Goal: Check status: Check status

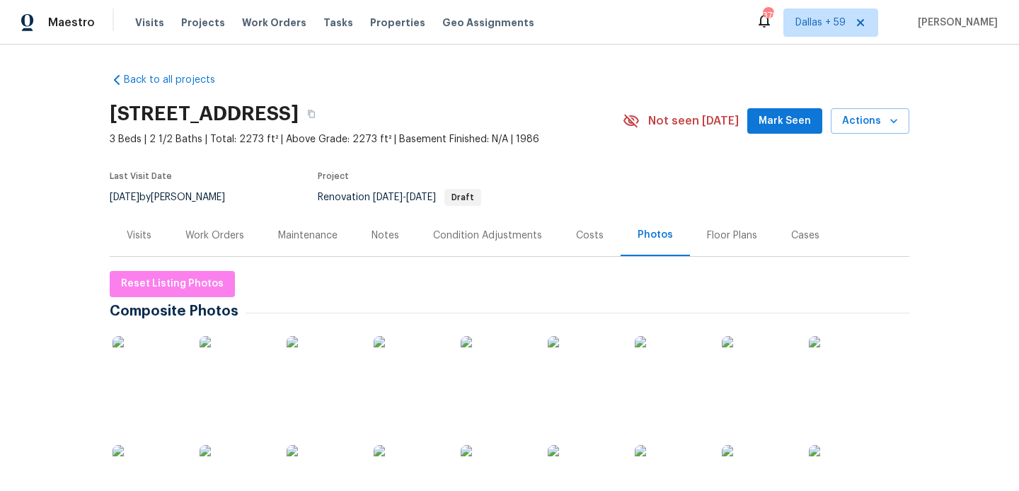
click at [149, 28] on span "Visits" at bounding box center [149, 23] width 29 height 14
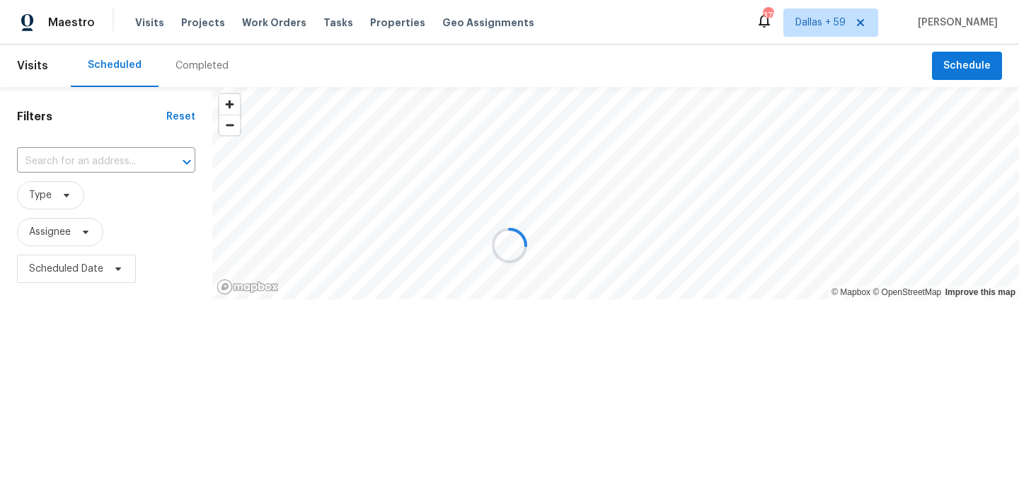
click at [194, 70] on div at bounding box center [509, 245] width 1019 height 491
click at [190, 63] on div "Completed" at bounding box center [202, 66] width 53 height 14
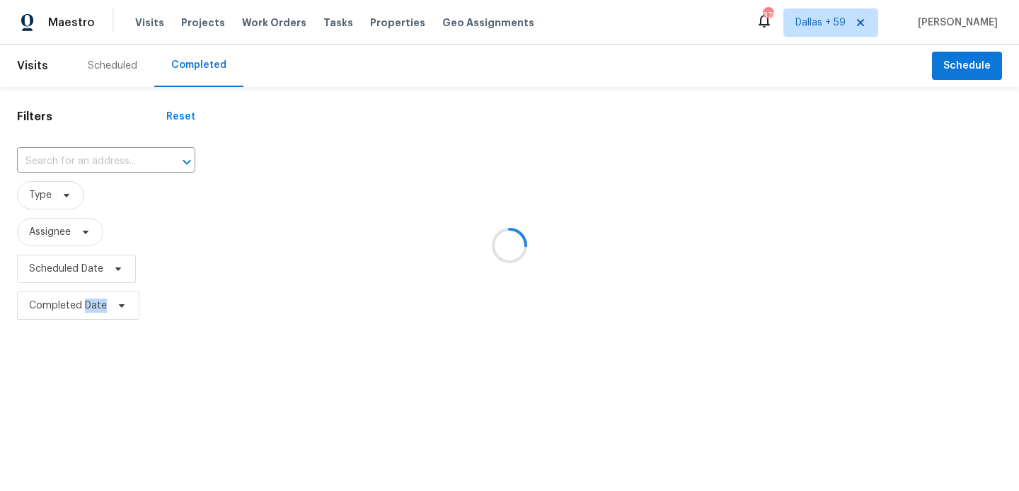
click at [190, 63] on div at bounding box center [509, 245] width 1019 height 491
click at [142, 162] on div at bounding box center [509, 245] width 1019 height 491
click at [104, 157] on div at bounding box center [509, 245] width 1019 height 491
click at [84, 161] on div at bounding box center [509, 245] width 1019 height 491
click at [69, 159] on div at bounding box center [509, 245] width 1019 height 491
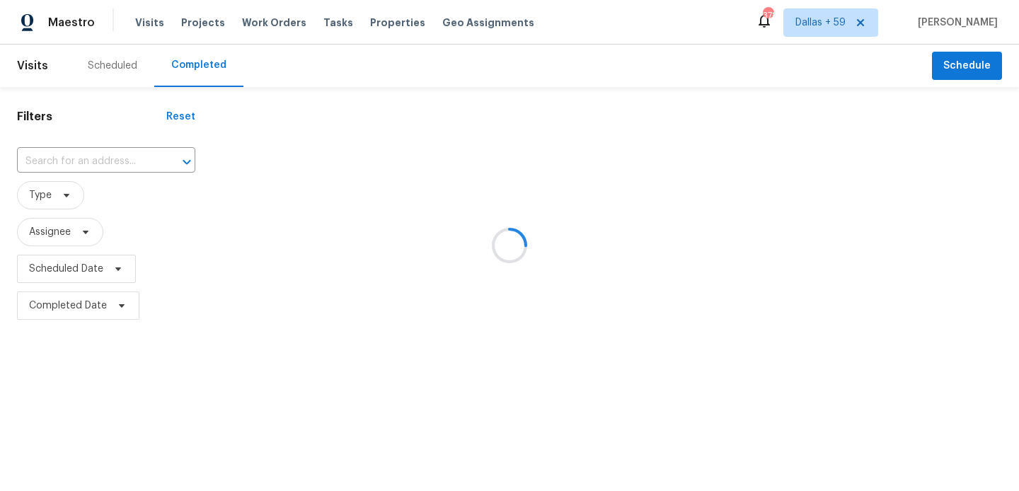
click at [58, 159] on div at bounding box center [509, 245] width 1019 height 491
click at [52, 161] on div at bounding box center [509, 245] width 1019 height 491
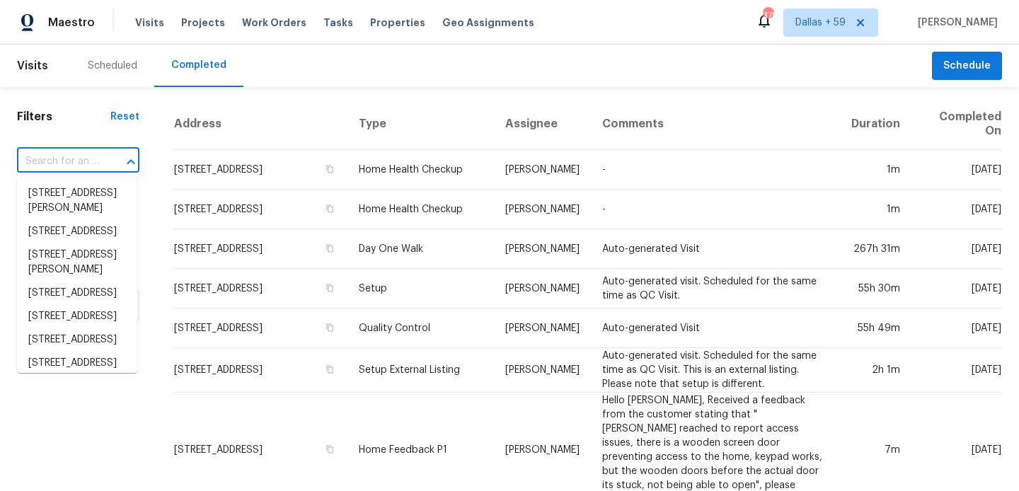
click at [57, 165] on input "text" at bounding box center [58, 162] width 83 height 22
paste input "[STREET_ADDRESS]"
type input "[STREET_ADDRESS]"
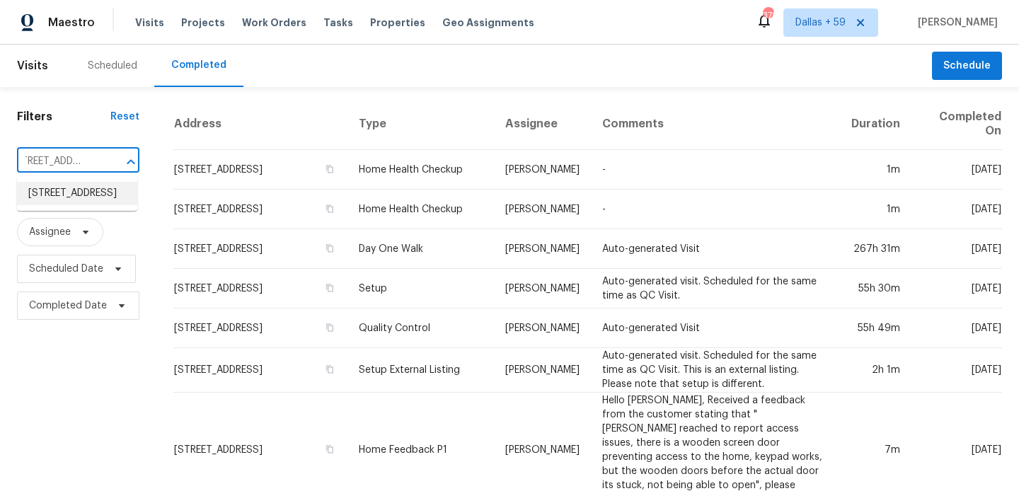
click at [66, 200] on li "[STREET_ADDRESS]" at bounding box center [77, 193] width 120 height 23
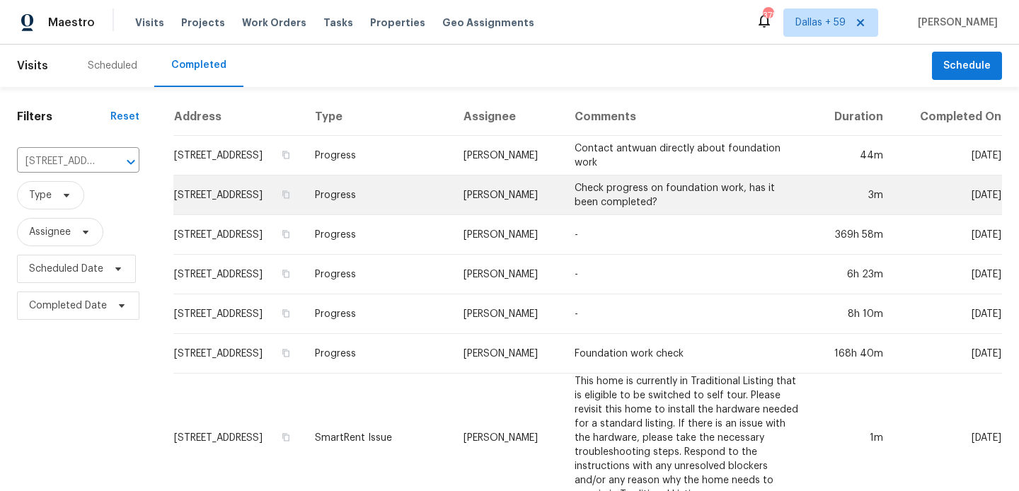
click at [304, 211] on td "[STREET_ADDRESS]" at bounding box center [238, 196] width 130 height 40
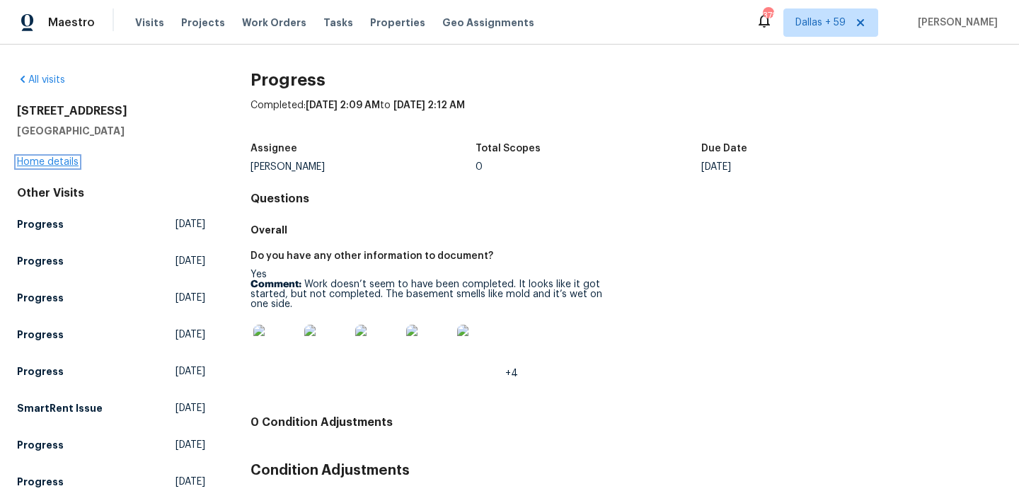
click at [72, 159] on link "Home details" at bounding box center [48, 162] width 62 height 10
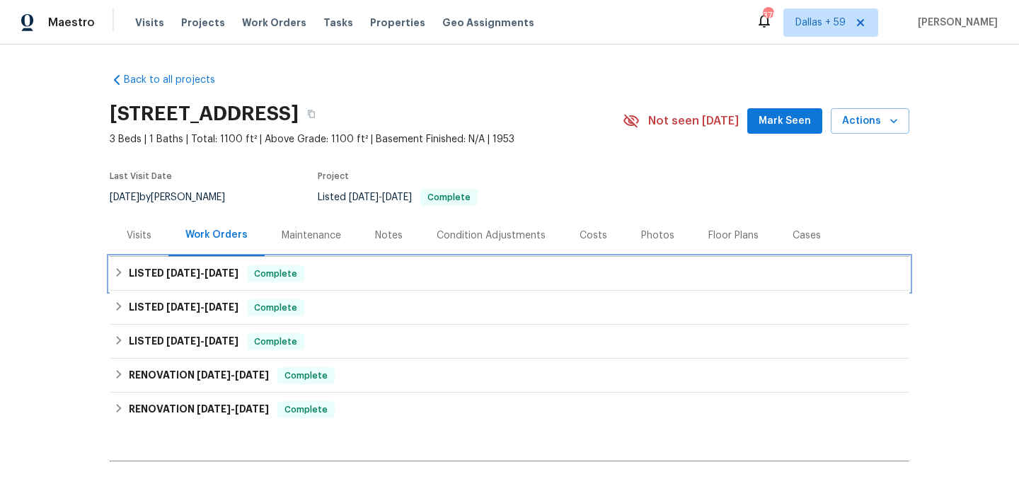
click at [249, 274] on div "LISTED [DATE] - [DATE] Complete" at bounding box center [509, 273] width 791 height 17
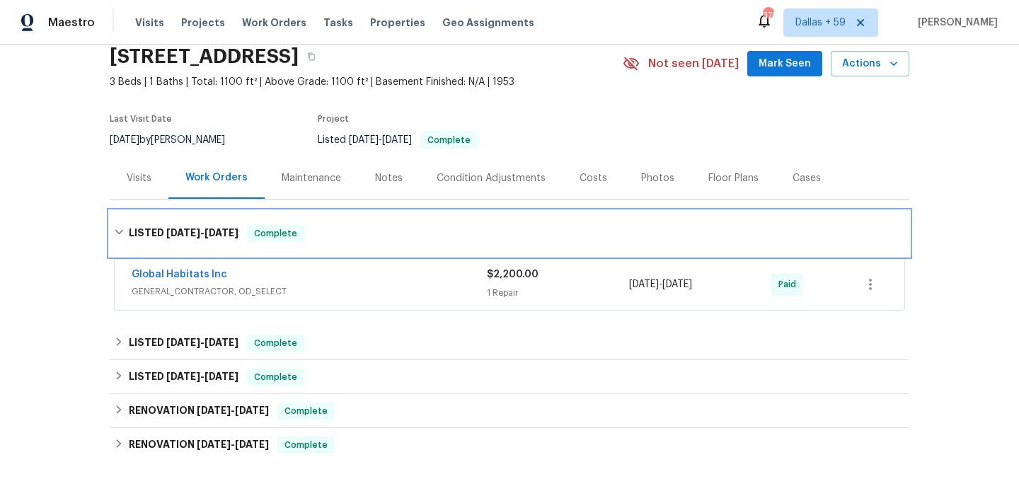
scroll to position [65, 0]
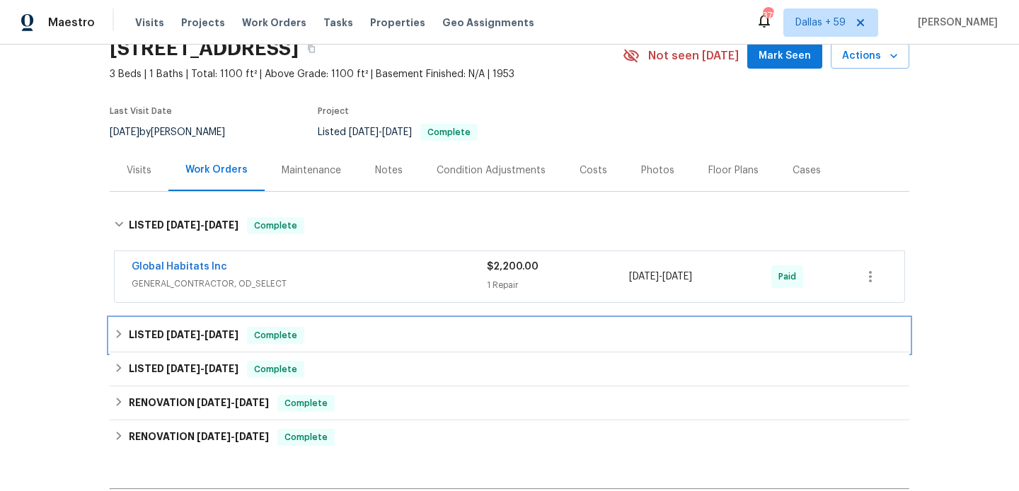
click at [242, 329] on div "LISTED [DATE] - [DATE] Complete" at bounding box center [509, 335] width 791 height 17
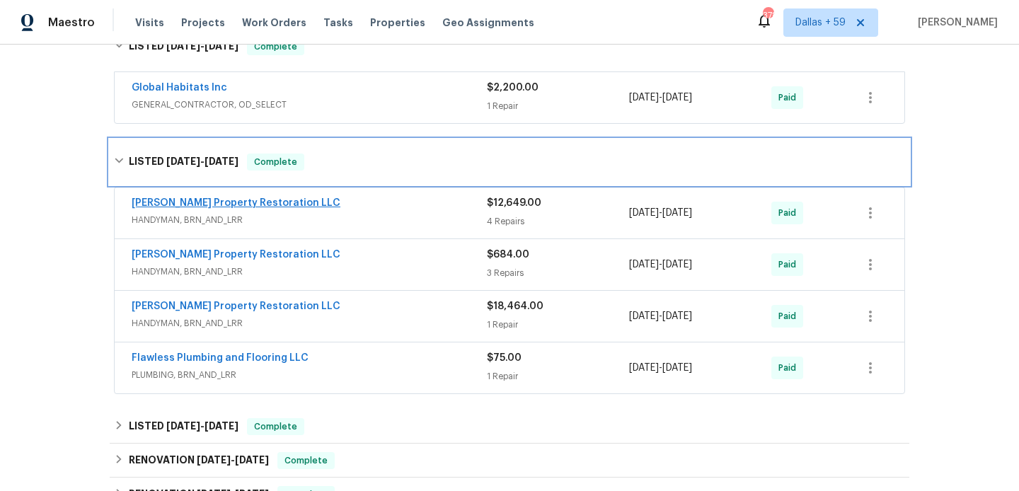
scroll to position [245, 0]
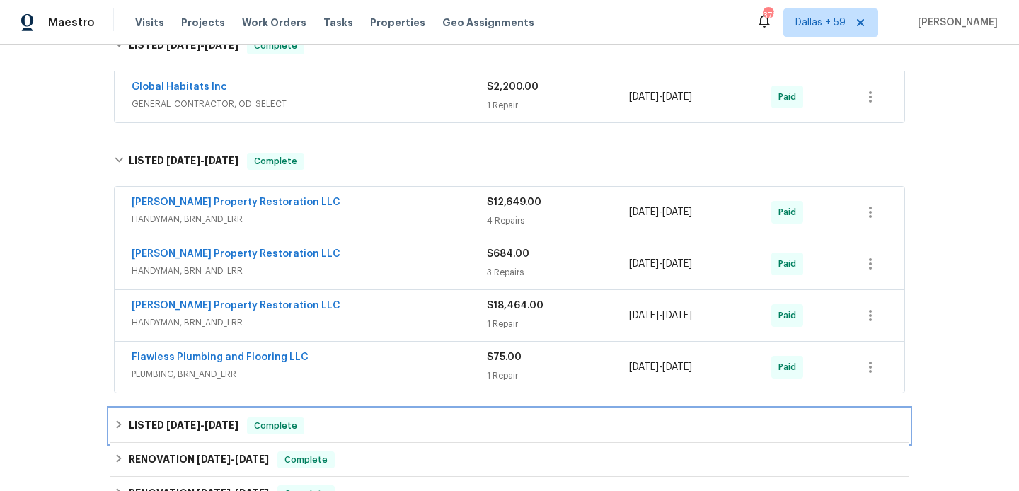
click at [238, 426] on span "[DATE]" at bounding box center [222, 425] width 34 height 10
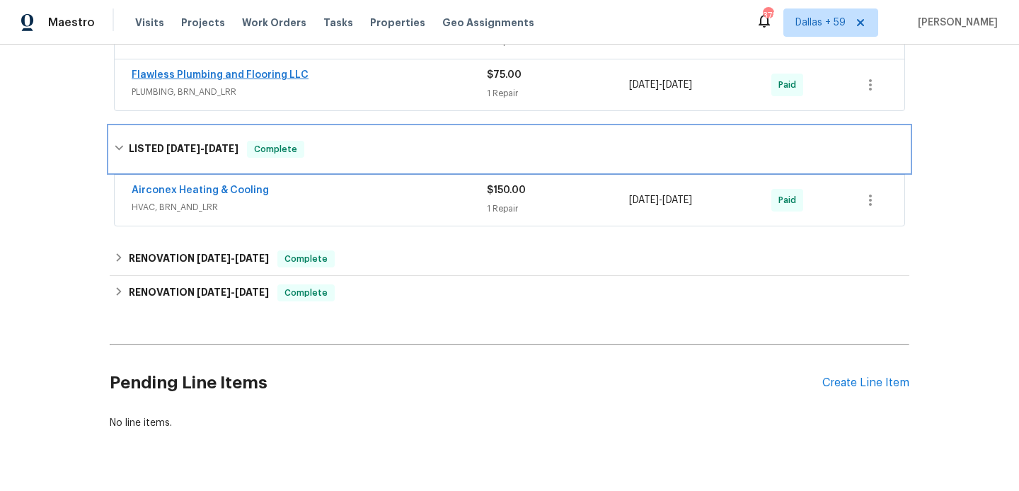
scroll to position [528, 0]
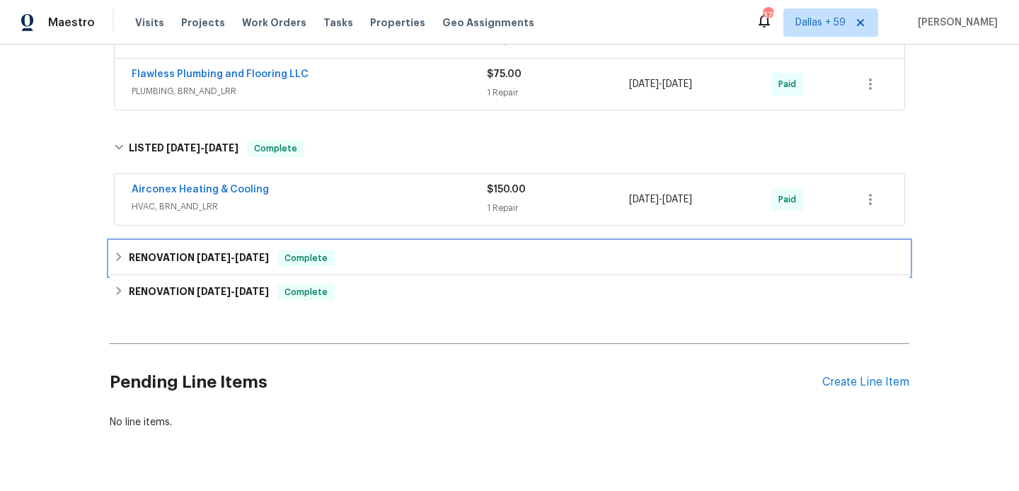
click at [256, 255] on span "[DATE]" at bounding box center [252, 258] width 34 height 10
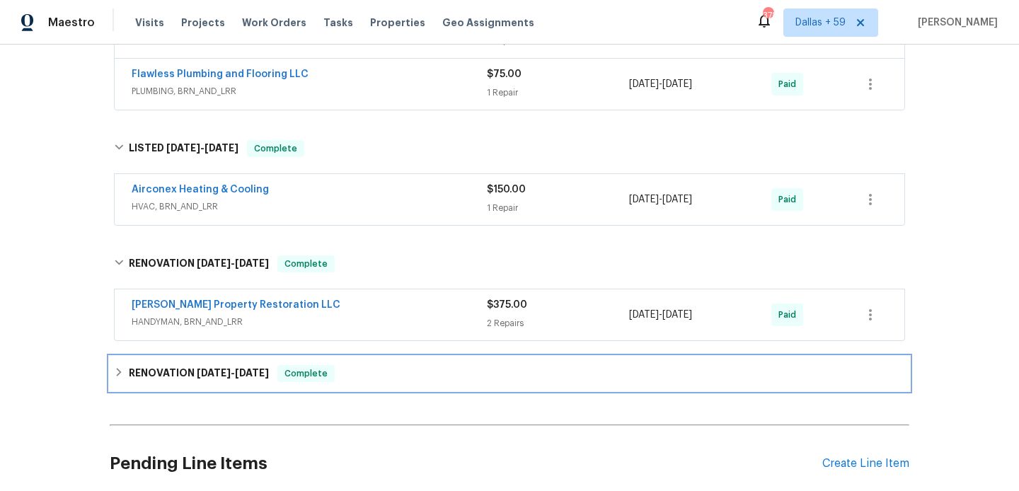
click at [266, 376] on span "[DATE]" at bounding box center [252, 373] width 34 height 10
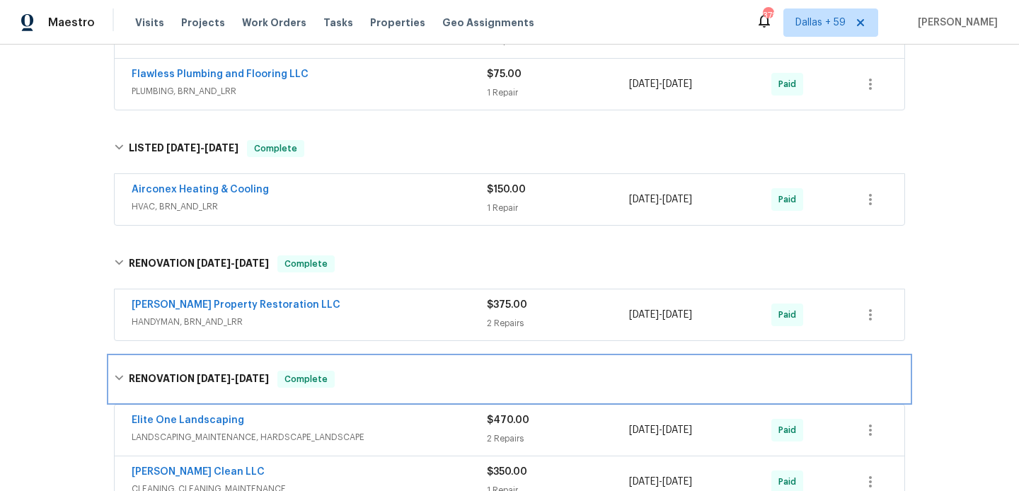
scroll to position [200, 0]
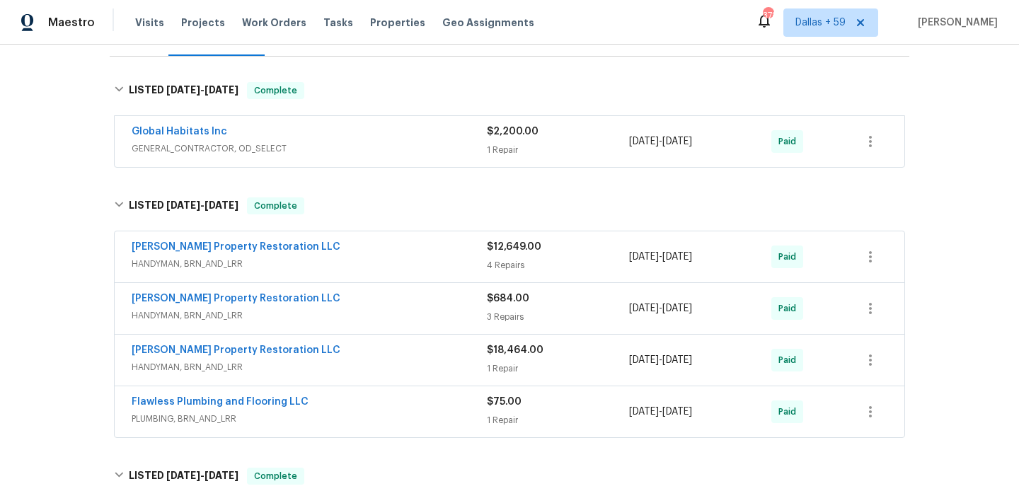
click at [380, 146] on span "GENERAL_CONTRACTOR, OD_SELECT" at bounding box center [309, 149] width 355 height 14
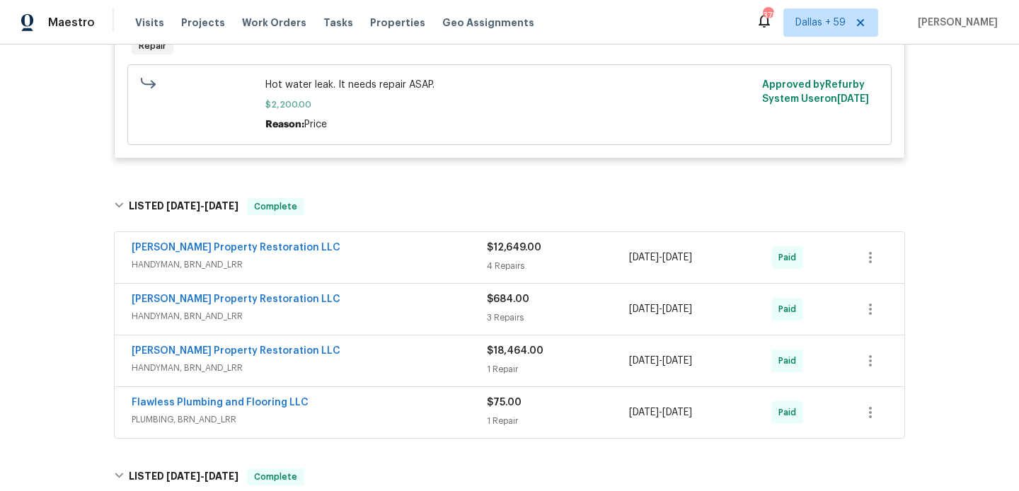
scroll to position [426, 0]
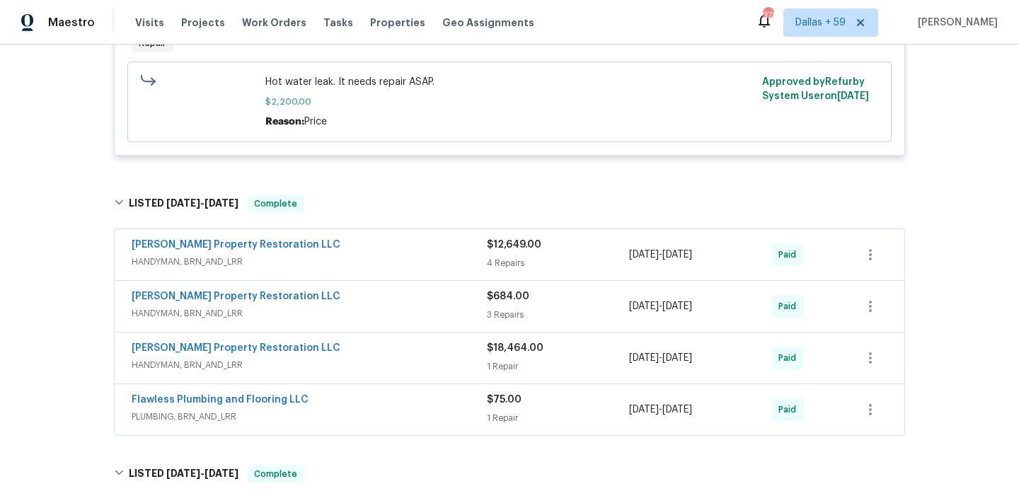
click at [365, 254] on div "[PERSON_NAME] Property Restoration LLC" at bounding box center [309, 246] width 355 height 17
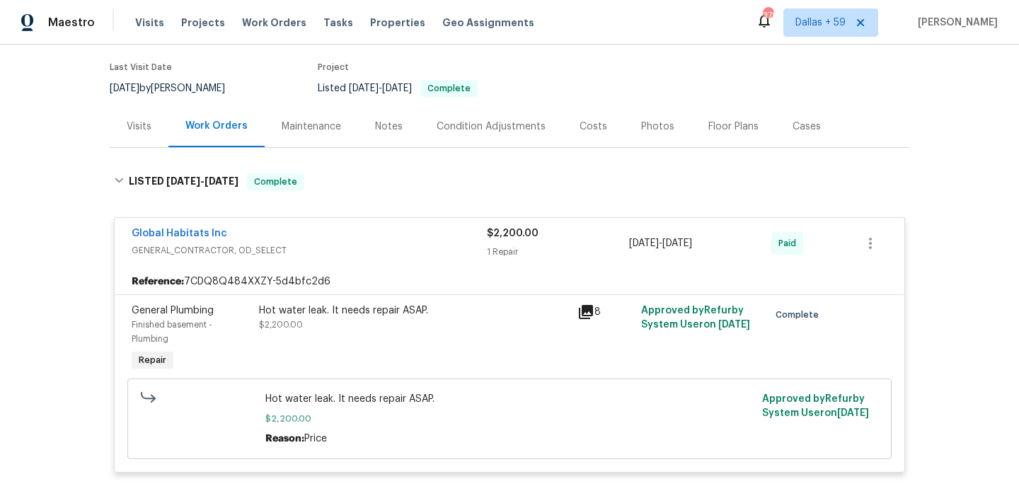
scroll to position [97, 0]
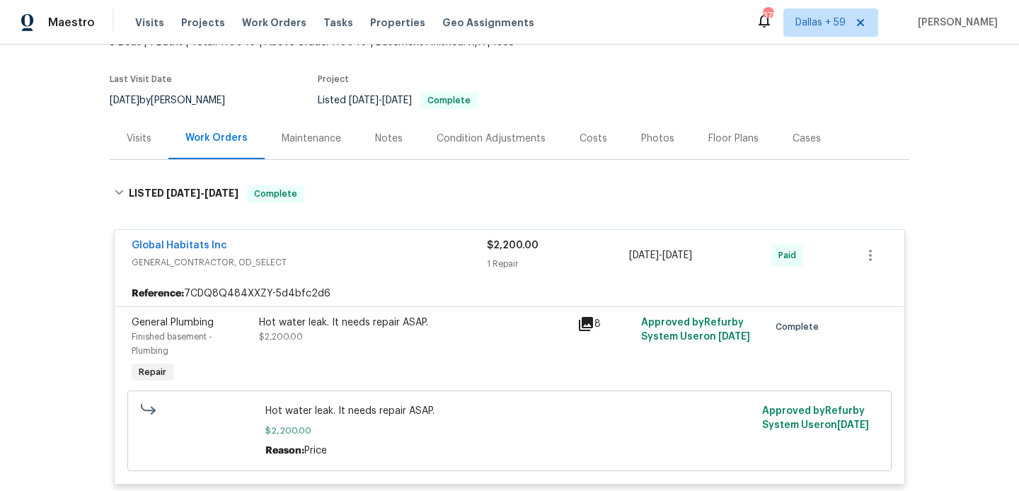
click at [143, 34] on div "Visits Projects Work Orders Tasks Properties Geo Assignments" at bounding box center [343, 22] width 416 height 28
click at [143, 25] on span "Visits" at bounding box center [149, 23] width 29 height 14
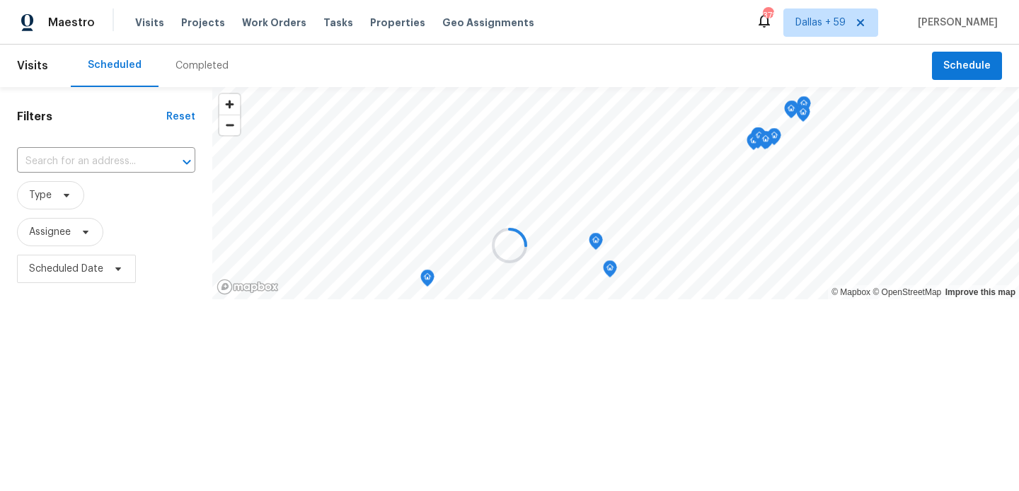
click at [197, 71] on div at bounding box center [509, 245] width 1019 height 491
click at [195, 69] on div at bounding box center [509, 245] width 1019 height 491
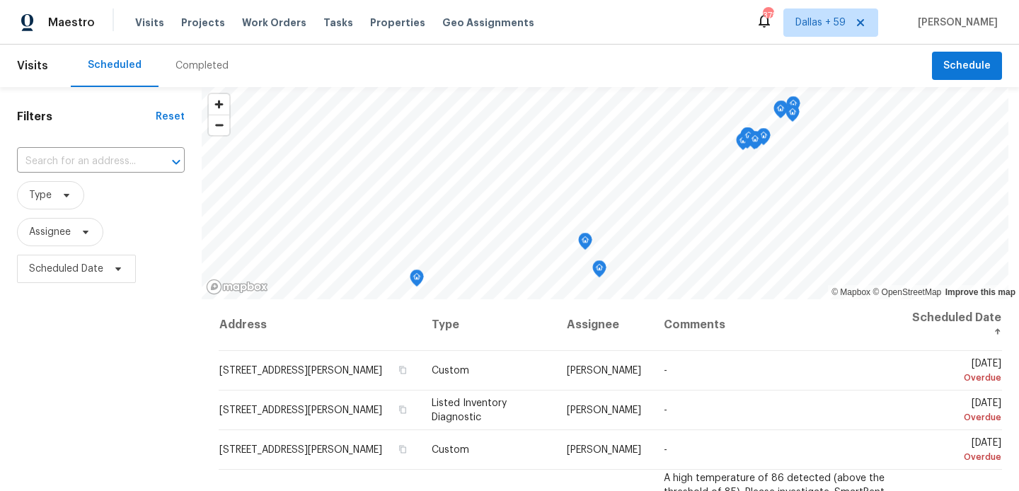
click at [195, 69] on div "Completed" at bounding box center [202, 66] width 53 height 14
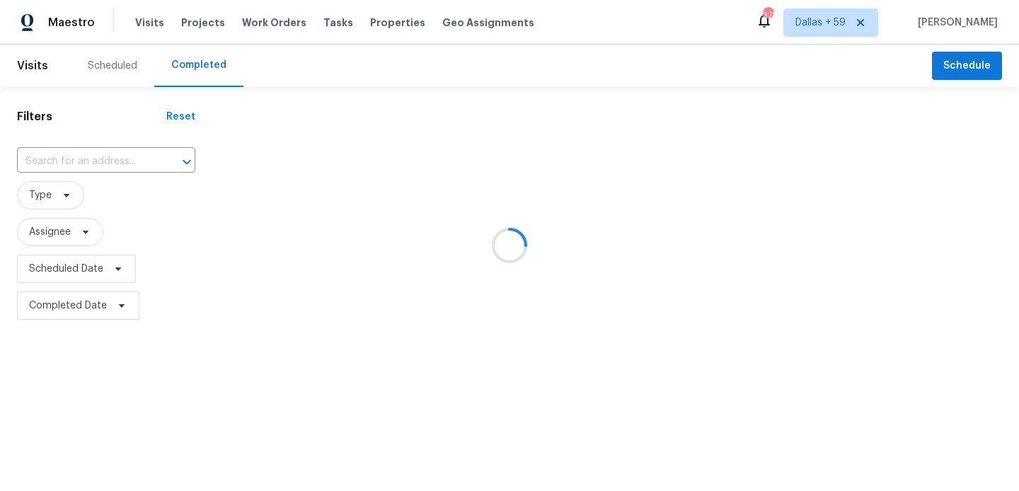
click at [96, 160] on div at bounding box center [509, 245] width 1019 height 491
click at [64, 161] on div at bounding box center [509, 245] width 1019 height 491
click at [51, 161] on div at bounding box center [509, 245] width 1019 height 491
click at [57, 159] on div at bounding box center [509, 245] width 1019 height 491
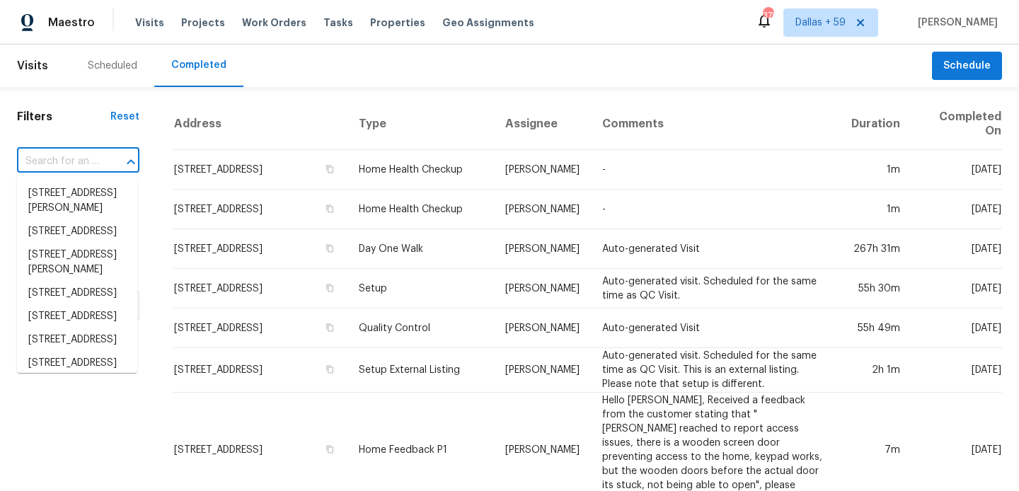
click at [57, 159] on input "text" at bounding box center [58, 162] width 83 height 22
paste input "[STREET_ADDRESS]"
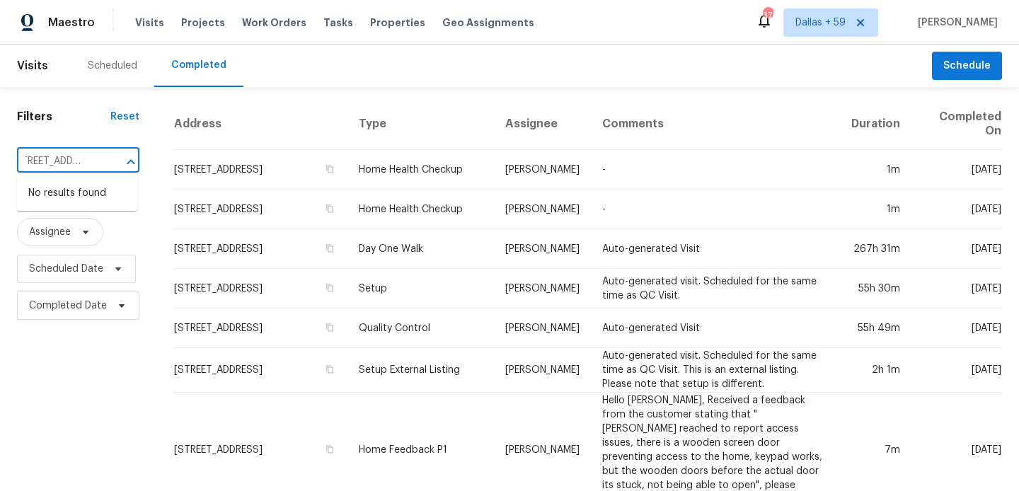
scroll to position [0, 141]
drag, startPoint x: 50, startPoint y: 157, endPoint x: 114, endPoint y: 155, distance: 63.7
click at [114, 155] on div "[STREET_ADDRESS] ​" at bounding box center [78, 162] width 122 height 22
click at [103, 152] on div at bounding box center [121, 162] width 37 height 20
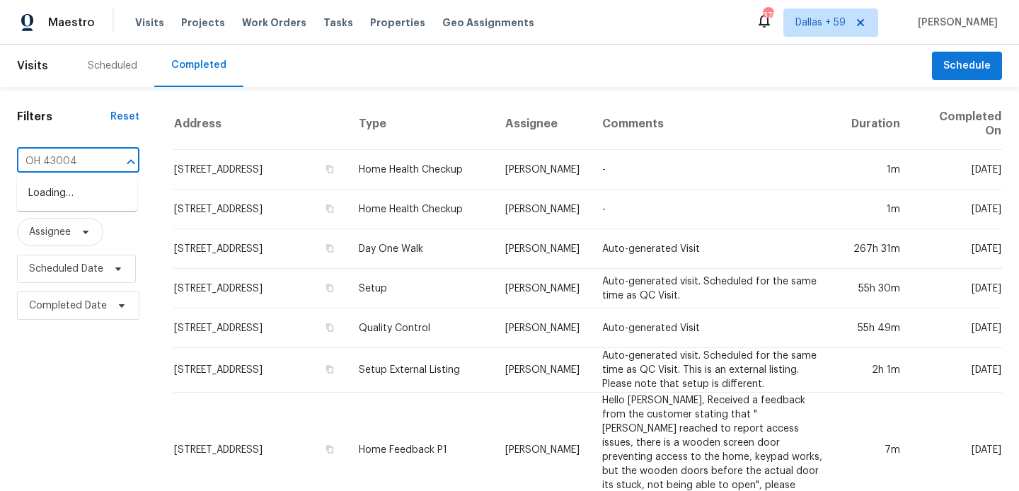
click at [103, 152] on div at bounding box center [121, 162] width 37 height 20
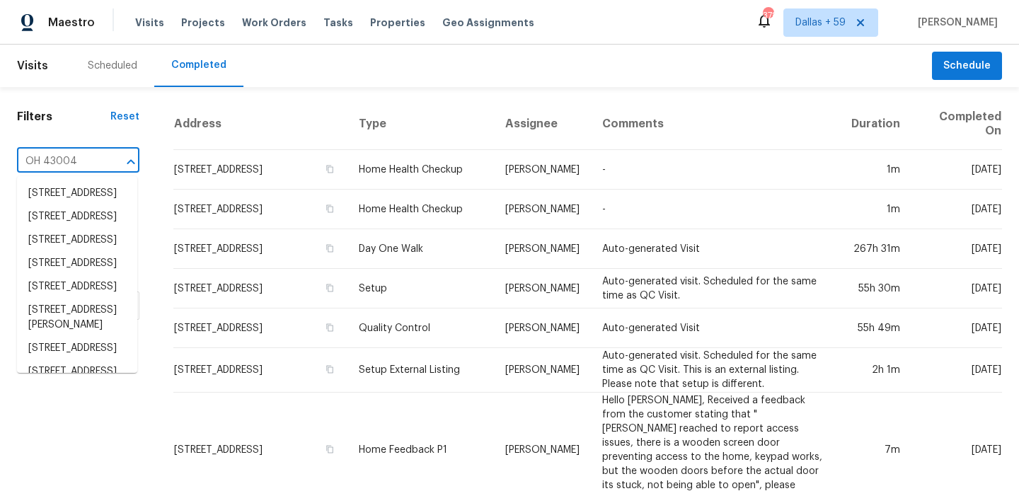
click at [91, 160] on input "OH 43004" at bounding box center [58, 162] width 83 height 22
paste input "[STREET_ADDRESS],"
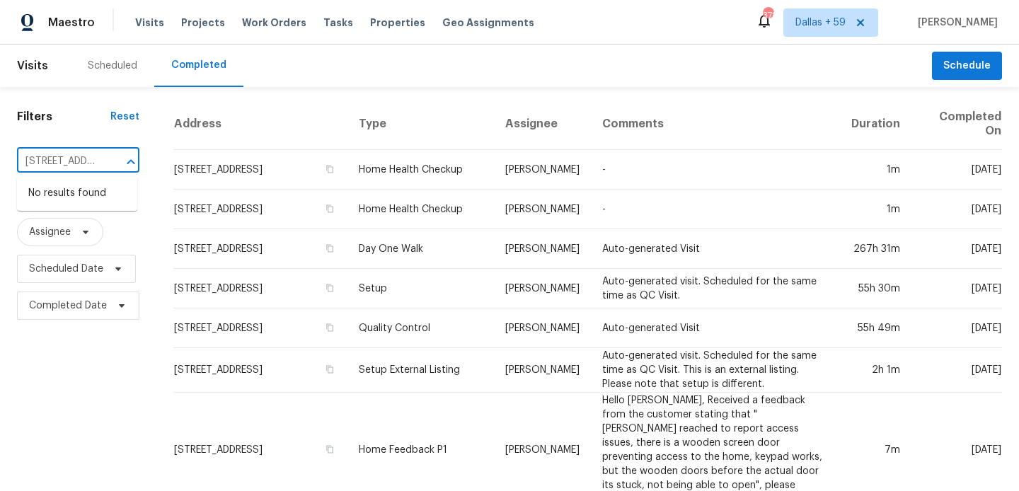
scroll to position [0, 140]
drag, startPoint x: 47, startPoint y: 162, endPoint x: 101, endPoint y: 162, distance: 53.8
click at [101, 162] on div "[STREET_ADDRESS] ​" at bounding box center [78, 162] width 122 height 22
drag, startPoint x: 101, startPoint y: 162, endPoint x: 40, endPoint y: 161, distance: 60.9
click at [40, 161] on div "[STREET_ADDRESS] ​" at bounding box center [78, 162] width 122 height 22
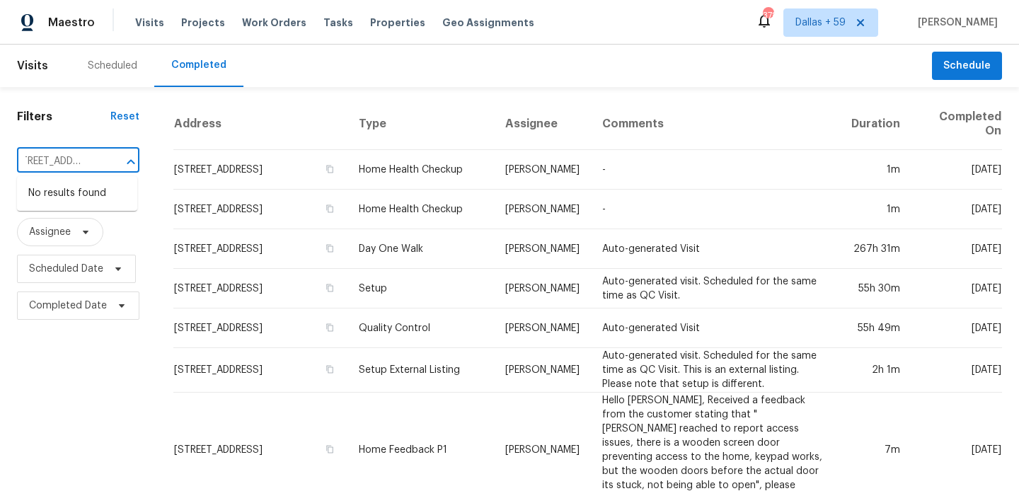
click at [40, 161] on input "[STREET_ADDRESS]" at bounding box center [58, 162] width 83 height 22
drag, startPoint x: 40, startPoint y: 161, endPoint x: 88, endPoint y: 159, distance: 48.2
click at [88, 159] on input "[STREET_ADDRESS]" at bounding box center [58, 162] width 83 height 22
type input "[STREET_ADDRESS]"
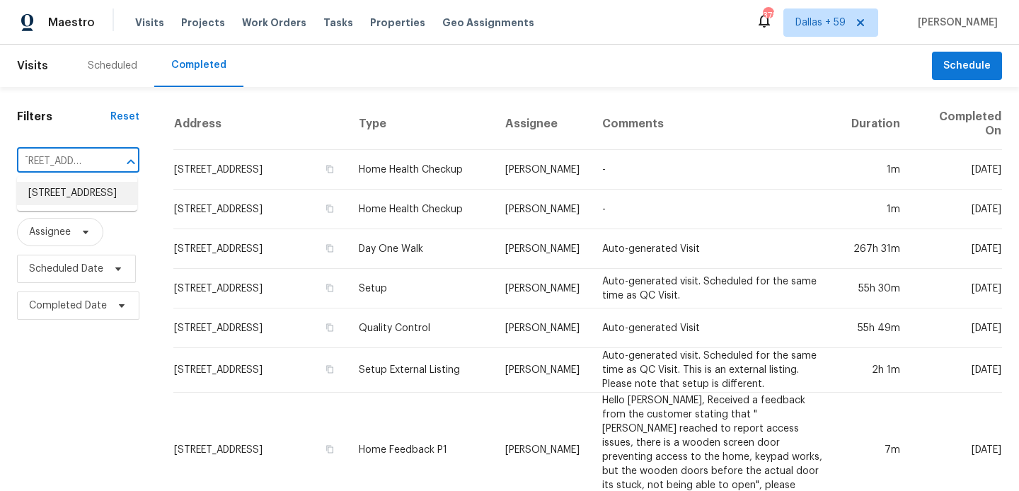
click at [75, 200] on li "[STREET_ADDRESS]" at bounding box center [77, 193] width 120 height 23
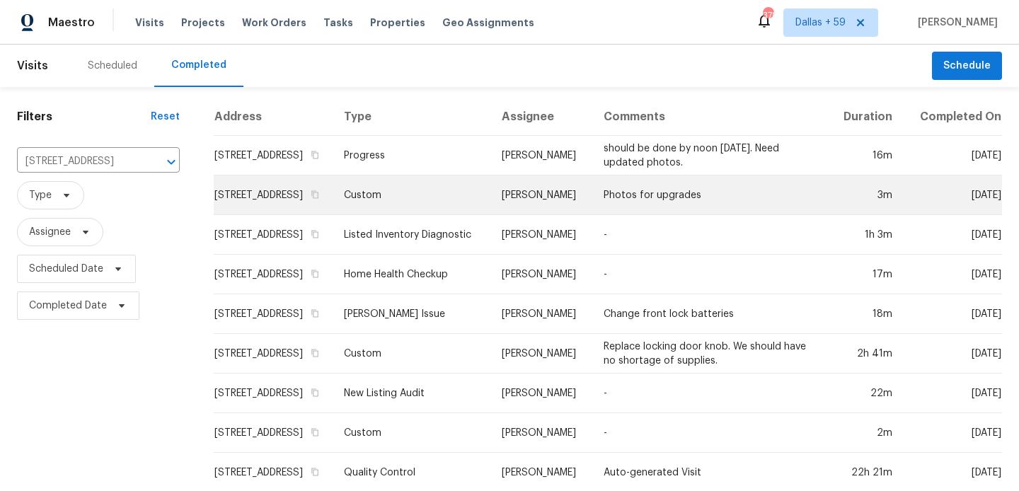
click at [391, 197] on td "Custom" at bounding box center [412, 196] width 158 height 40
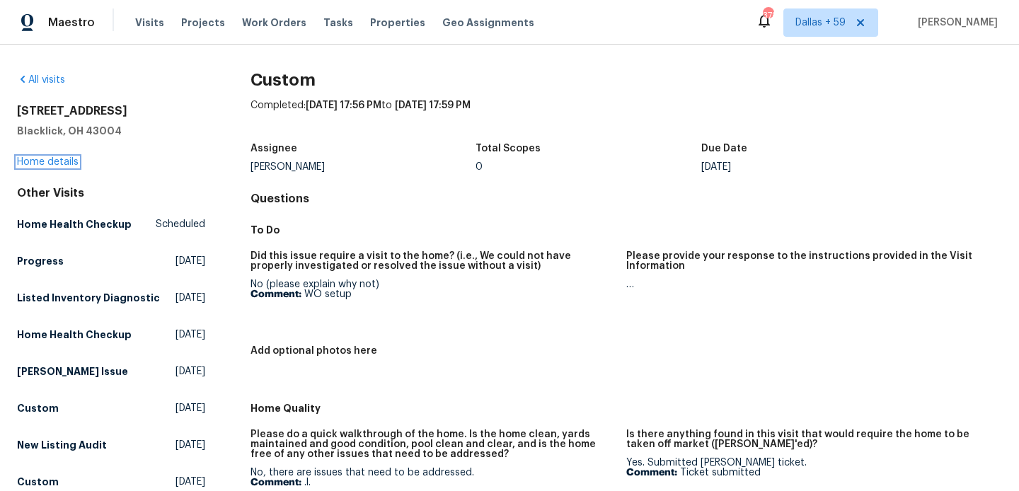
click at [33, 163] on link "Home details" at bounding box center [48, 162] width 62 height 10
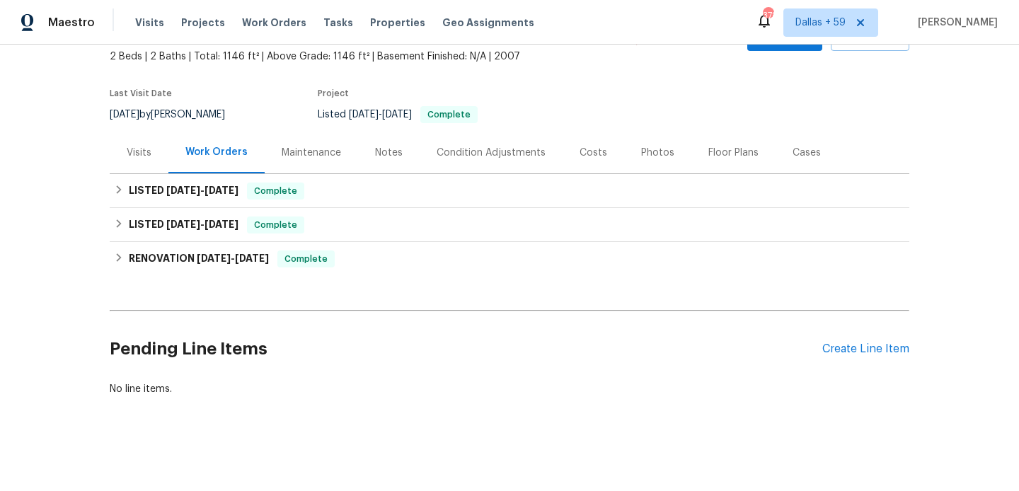
scroll to position [84, 0]
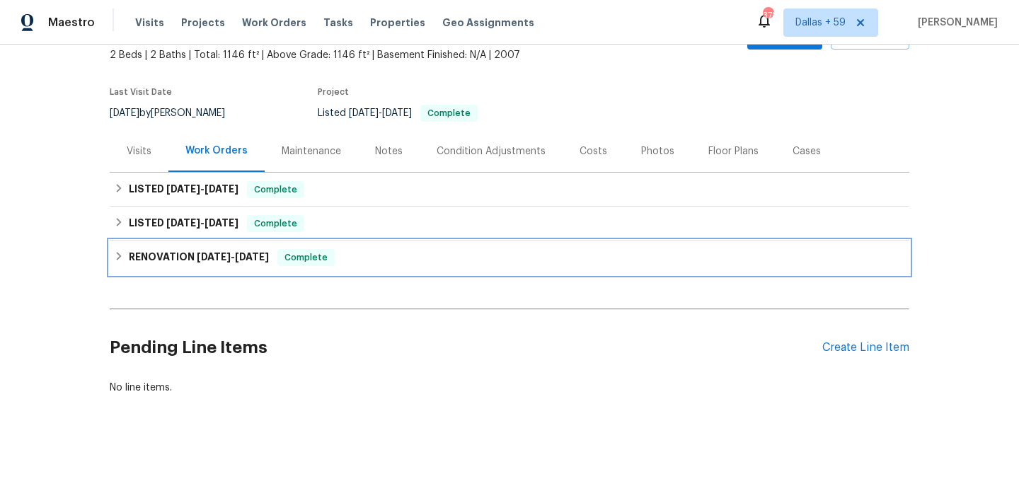
click at [217, 255] on span "[DATE]" at bounding box center [214, 257] width 34 height 10
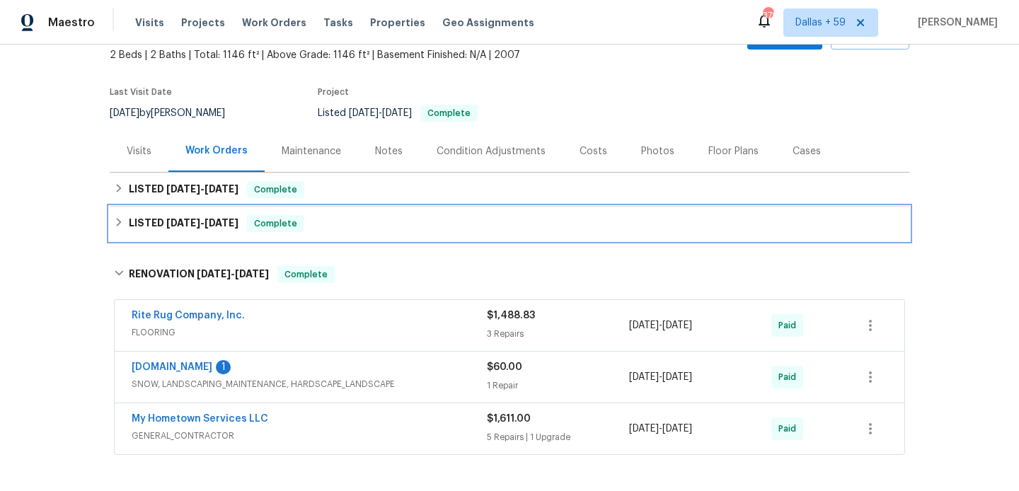
click at [215, 229] on h6 "LISTED [DATE] - [DATE]" at bounding box center [184, 223] width 110 height 17
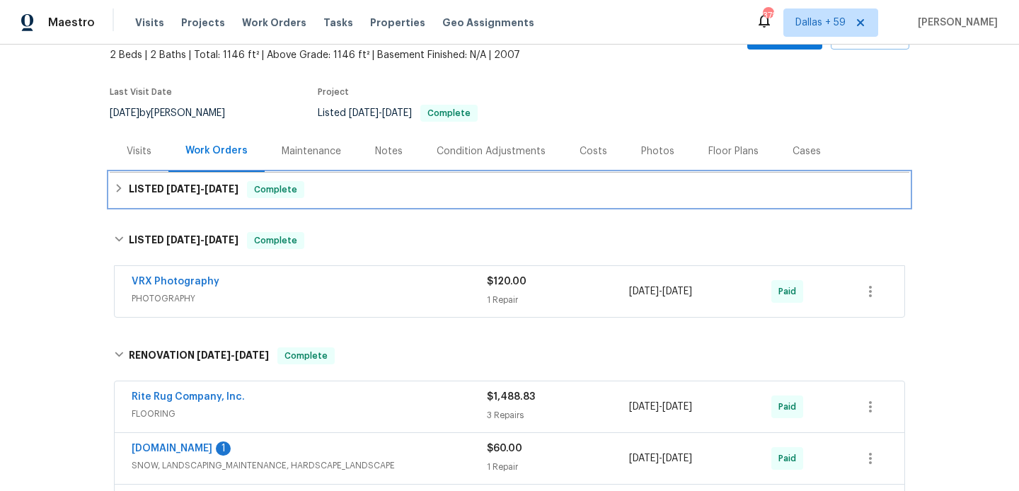
click at [217, 195] on h6 "LISTED [DATE] - [DATE]" at bounding box center [184, 189] width 110 height 17
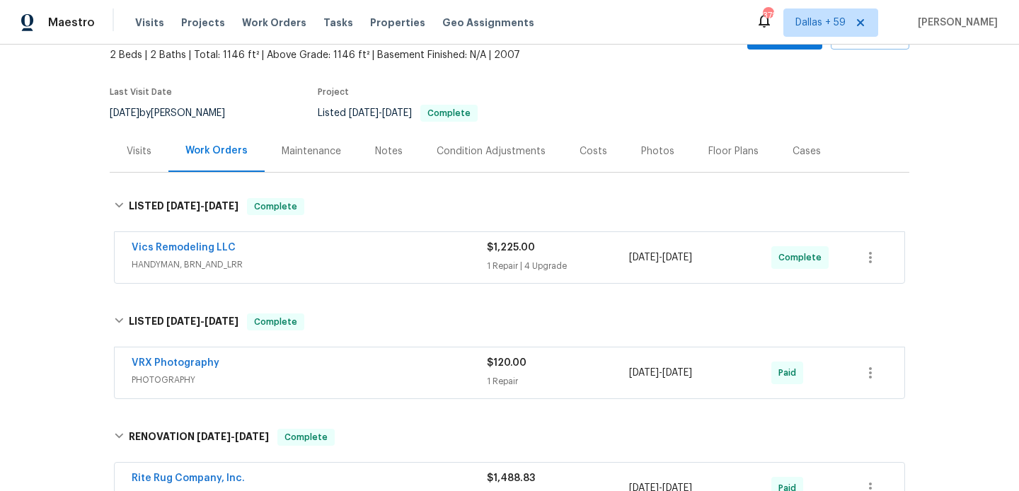
click at [307, 264] on span "HANDYMAN, BRN_AND_LRR" at bounding box center [309, 265] width 355 height 14
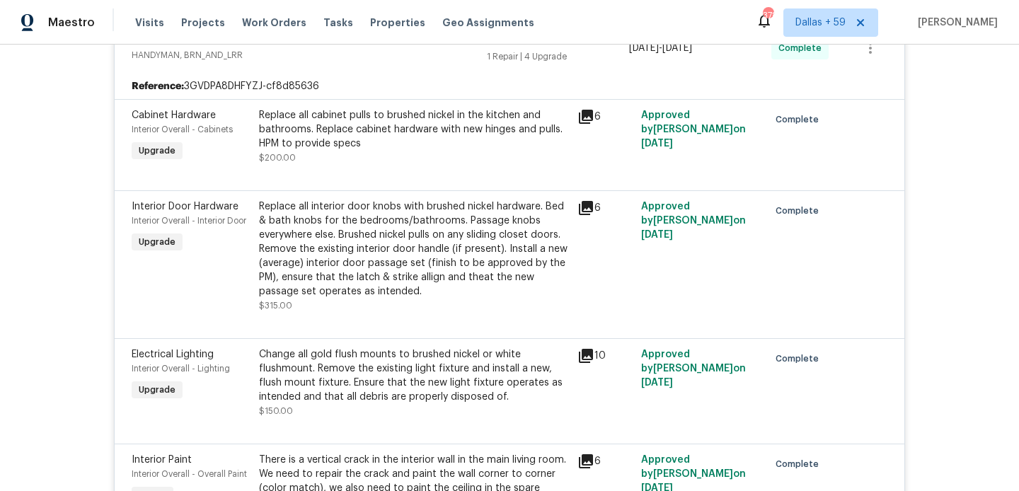
scroll to position [239, 0]
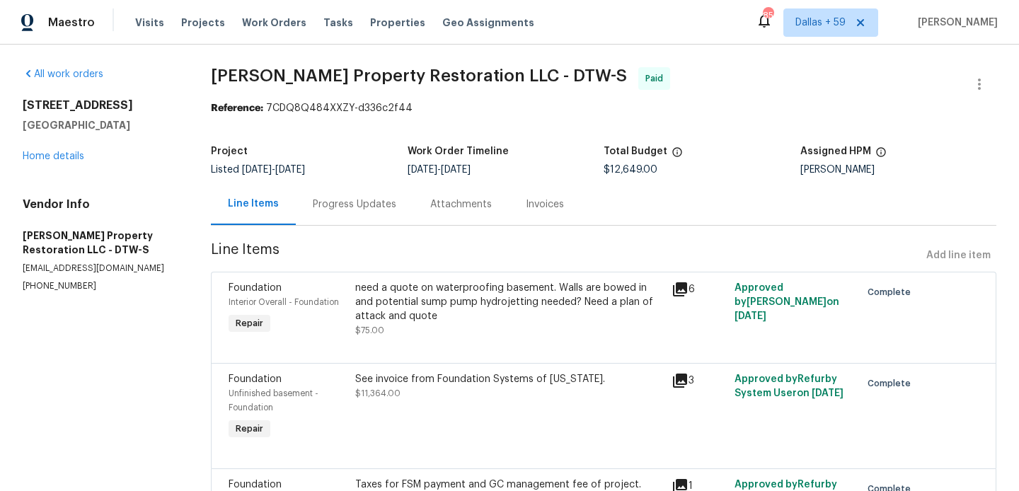
click at [333, 215] on div "Progress Updates" at bounding box center [354, 204] width 117 height 42
